Goal: Register for event/course

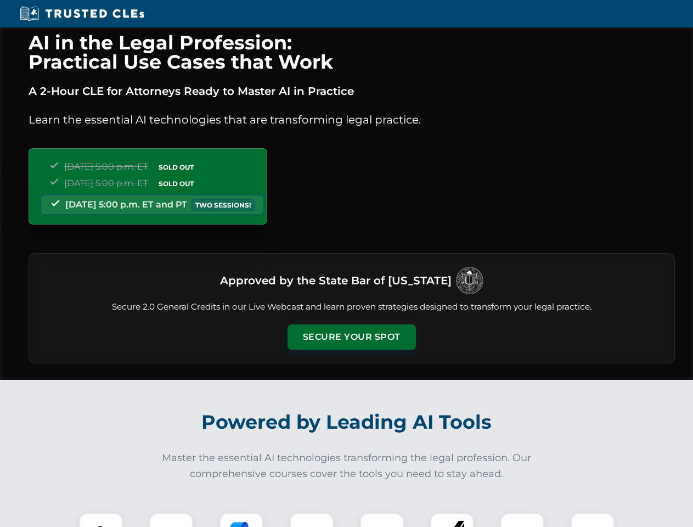
click at [351, 337] on button "Secure Your Spot" at bounding box center [351, 336] width 128 height 25
click at [101, 520] on img at bounding box center [101, 534] width 32 height 32
click at [171, 520] on div at bounding box center [171, 534] width 44 height 44
click at [241, 520] on div at bounding box center [241, 534] width 44 height 44
click at [312, 520] on img at bounding box center [311, 534] width 31 height 31
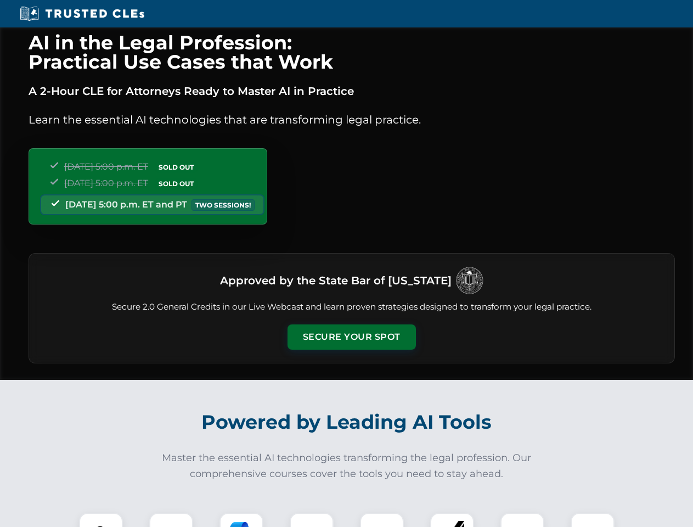
click at [382, 520] on div at bounding box center [382, 534] width 44 height 44
click at [452, 520] on div at bounding box center [452, 534] width 44 height 44
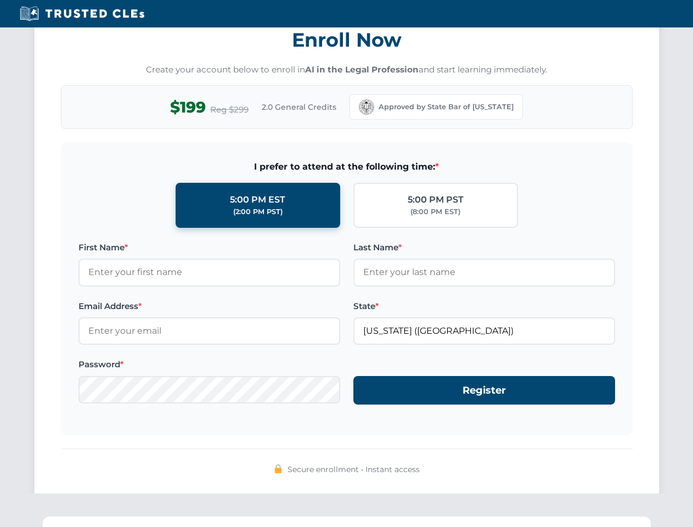
click at [522, 520] on div "AI in the Legal Profession: Practical Use Cases that Work A 2-Hour CLE for Atto…" at bounding box center [346, 360] width 693 height 2566
